Goal: Task Accomplishment & Management: Complete application form

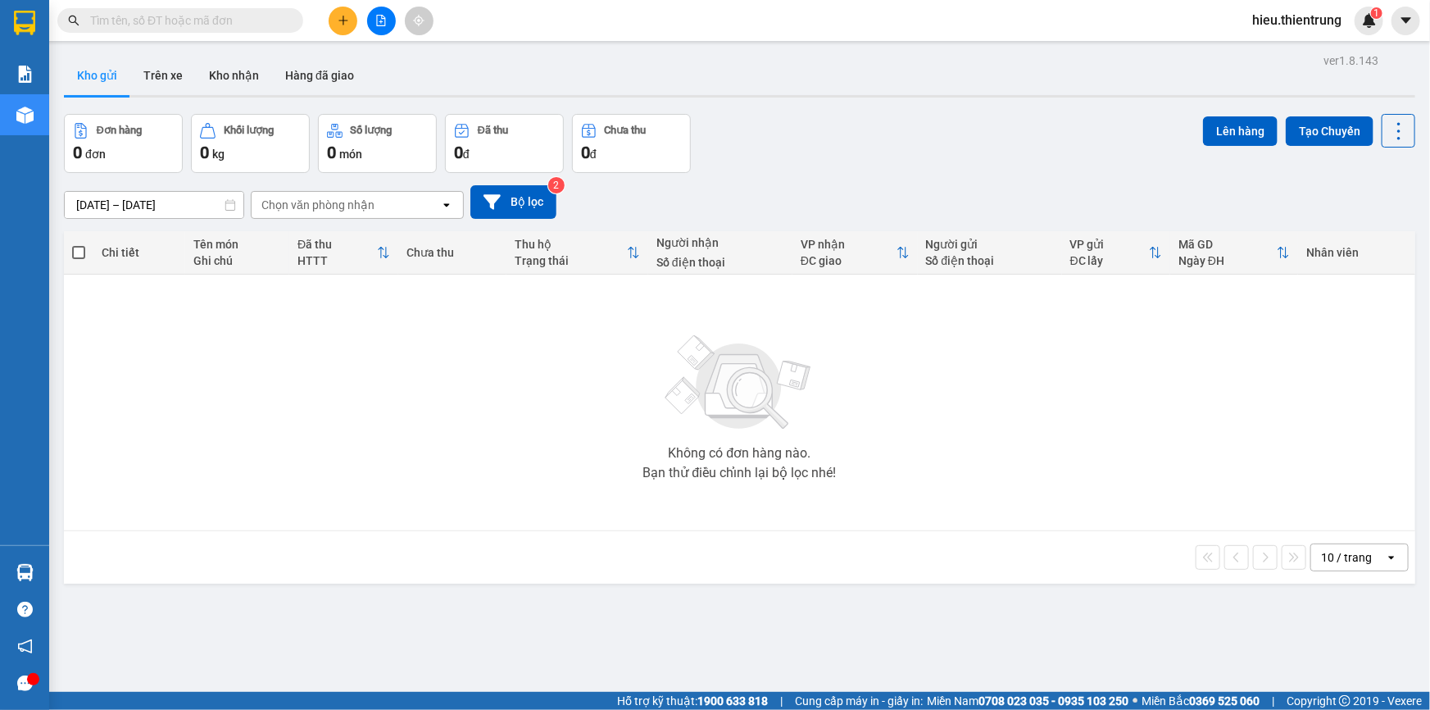
click at [346, 28] on button at bounding box center [343, 21] width 29 height 29
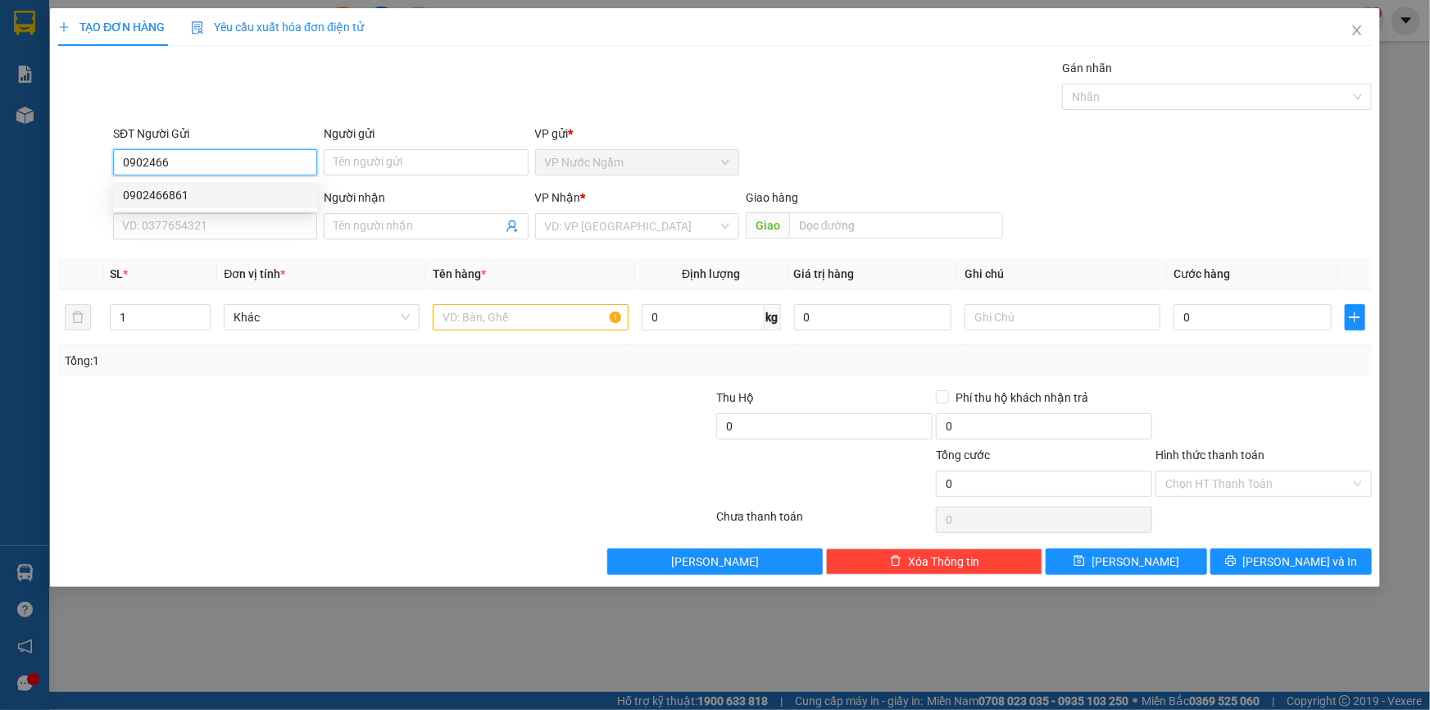
drag, startPoint x: 175, startPoint y: 192, endPoint x: 199, endPoint y: 208, distance: 28.9
click at [175, 193] on div "0902466861" at bounding box center [215, 195] width 184 height 18
type input "0902466861"
type input "0935221978"
type input "CHỊ [PERSON_NAME]"
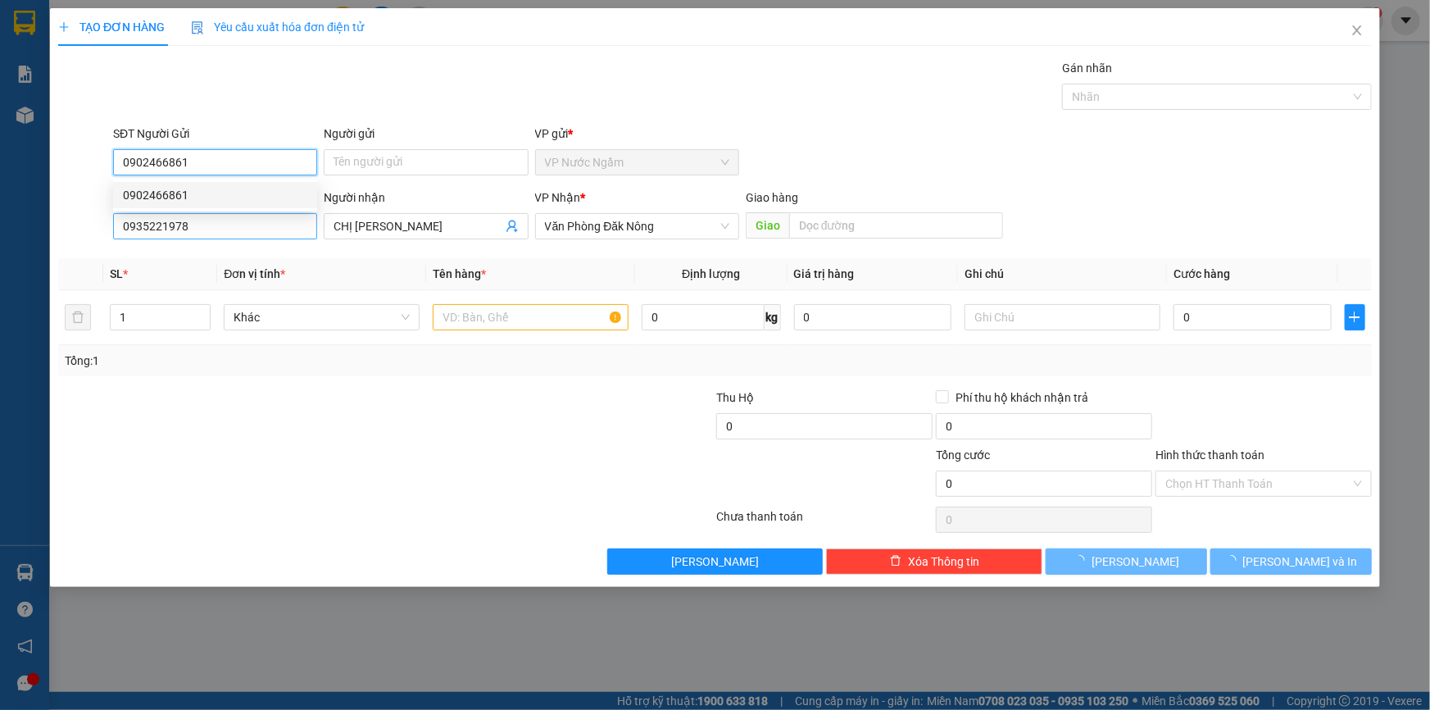
type input "0902466861"
type input "250.000"
drag, startPoint x: 211, startPoint y: 214, endPoint x: 23, endPoint y: 236, distance: 189.0
click at [23, 236] on div "TẠO ĐƠN HÀNG Yêu cầu xuất hóa đơn điện tử Transit Pickup Surcharge Ids Transit …" at bounding box center [715, 355] width 1430 height 710
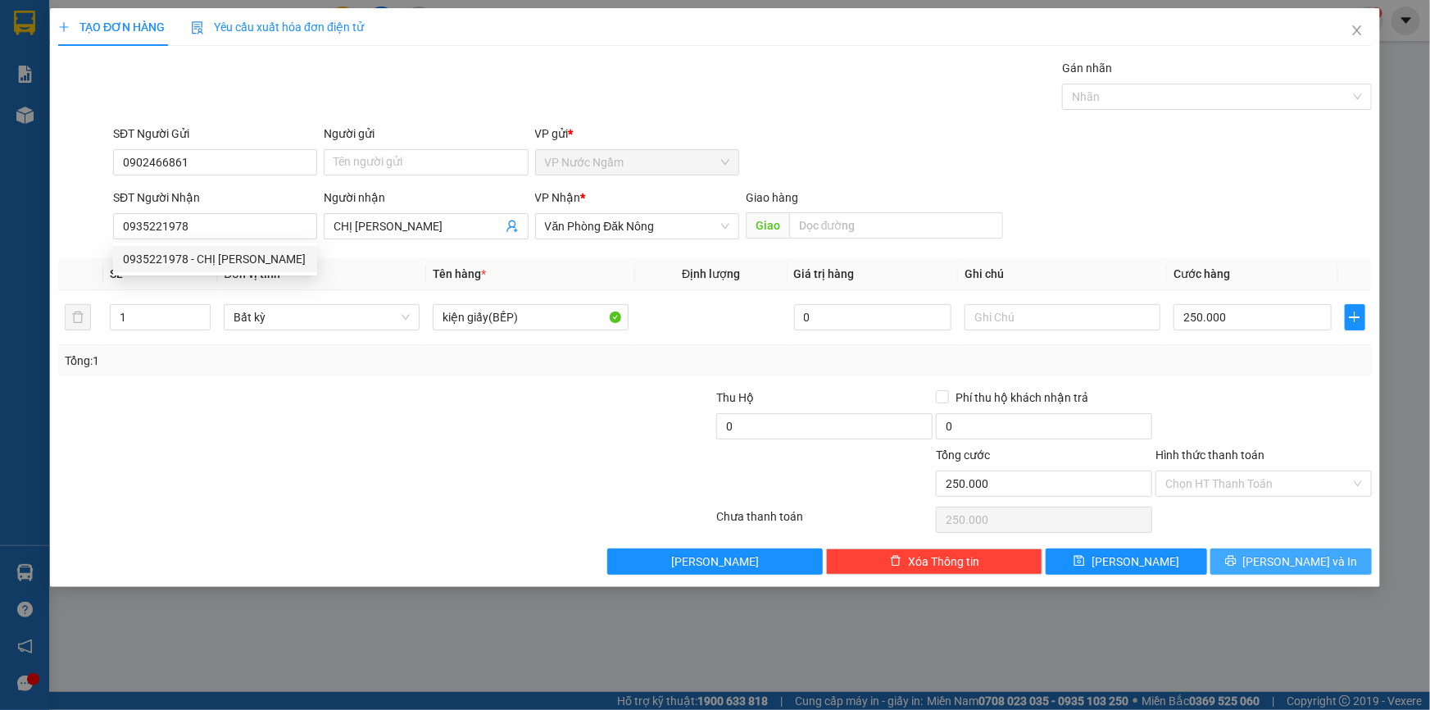
click at [1287, 550] on button "[PERSON_NAME] và In" at bounding box center [1290, 561] width 161 height 26
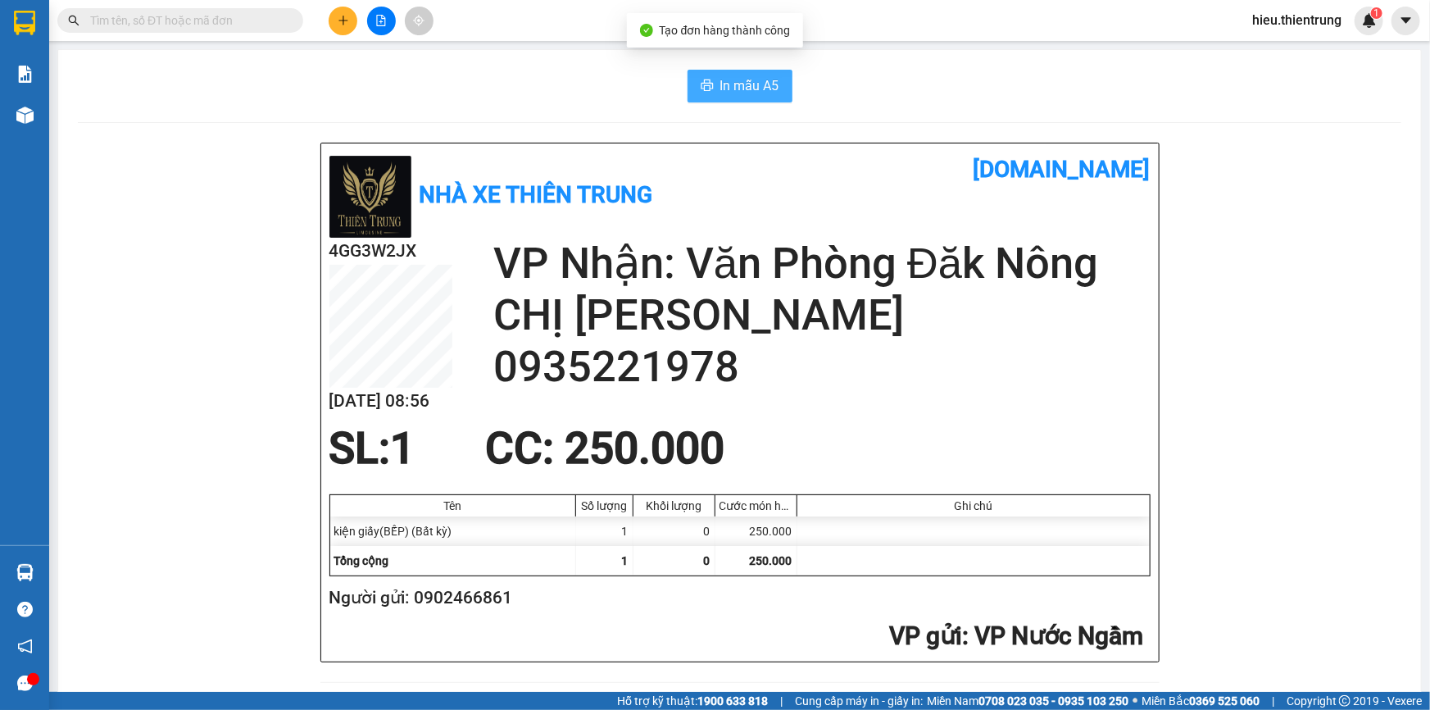
click at [711, 93] on button "In mẫu A5" at bounding box center [740, 86] width 105 height 33
